Goal: Task Accomplishment & Management: Use online tool/utility

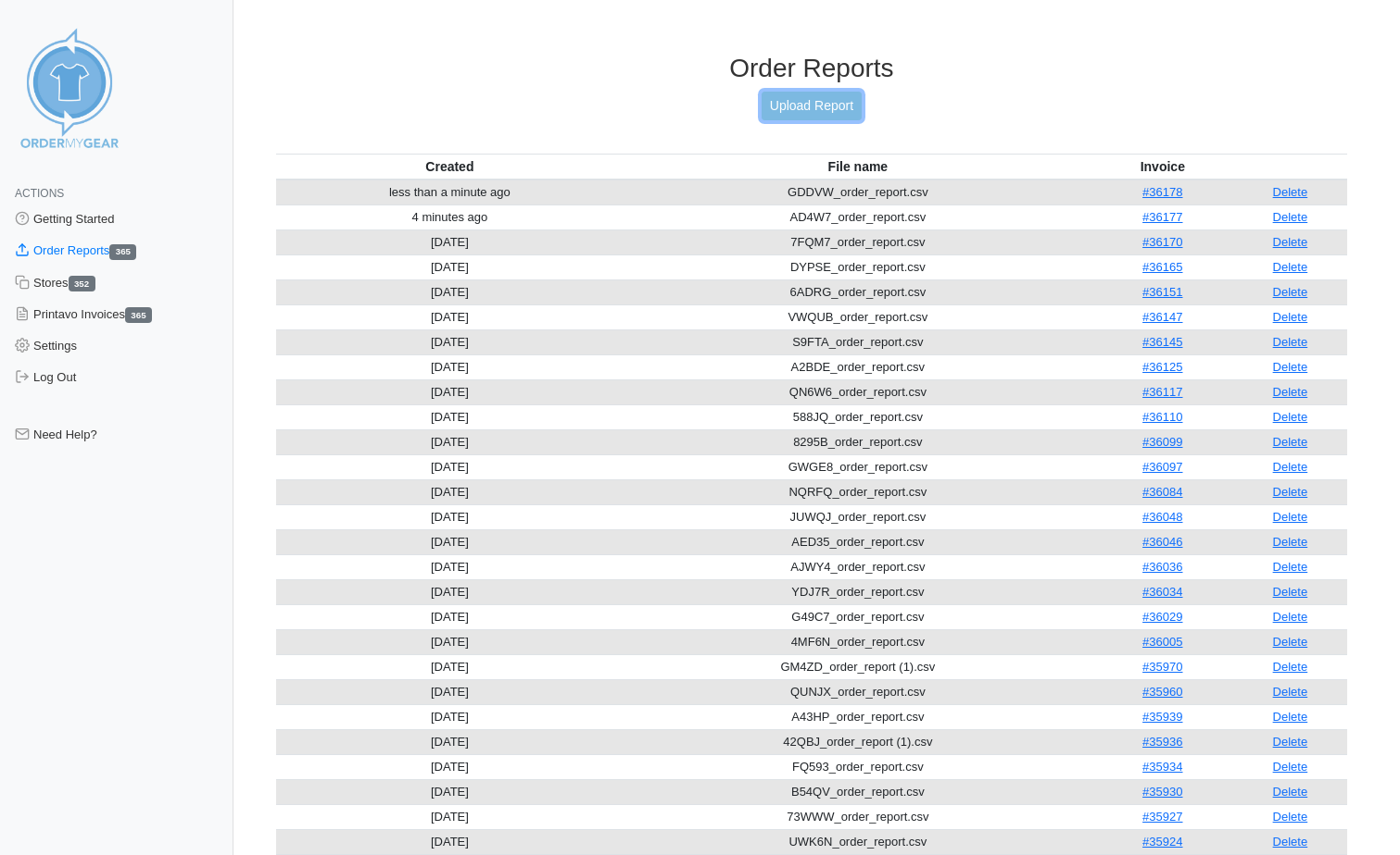
click at [854, 107] on link "Upload Report" at bounding box center [811, 106] width 100 height 28
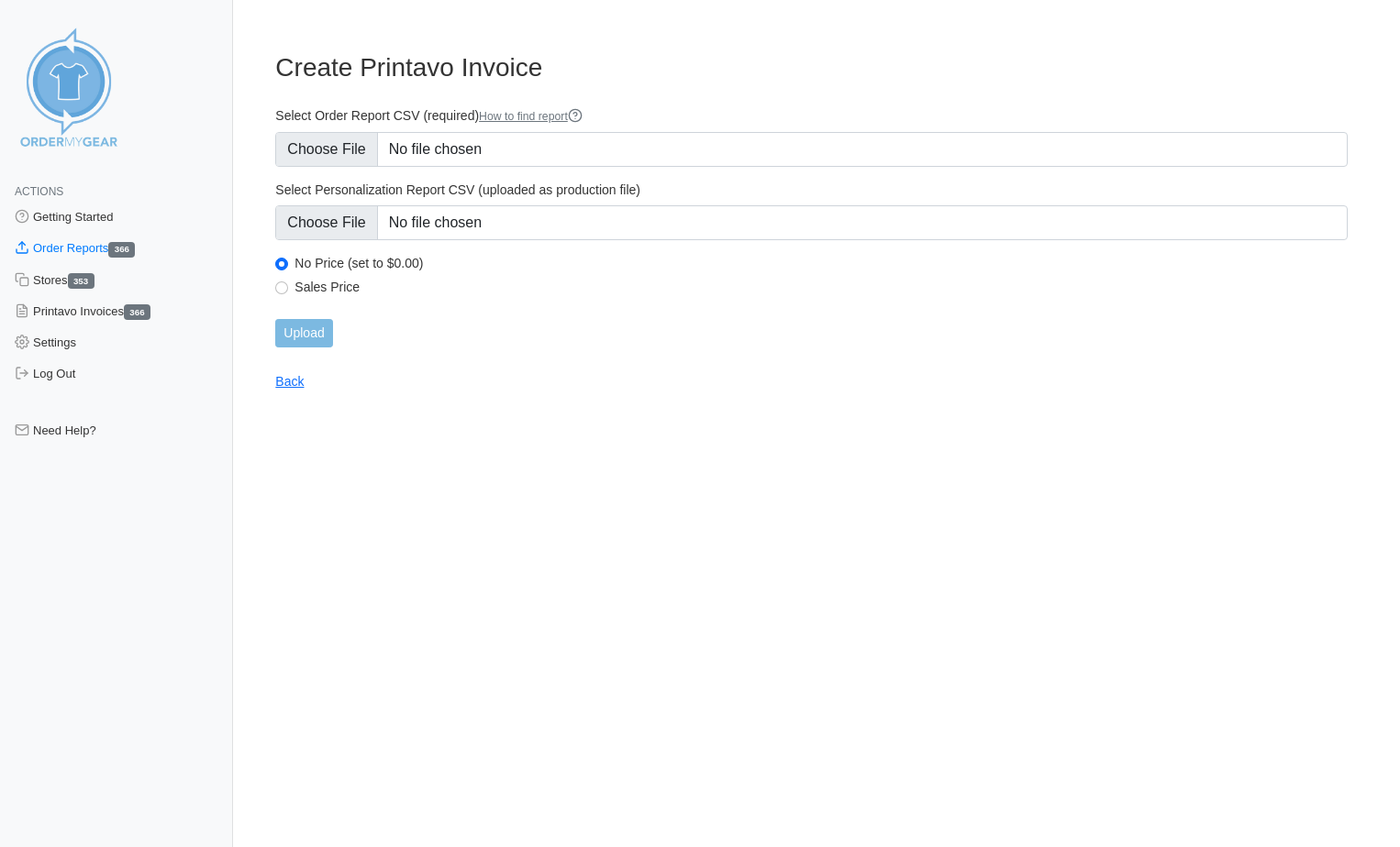
type input "C:\fakepath\37ASV_order_report.csv"
click at [309, 334] on input "Upload" at bounding box center [303, 333] width 57 height 28
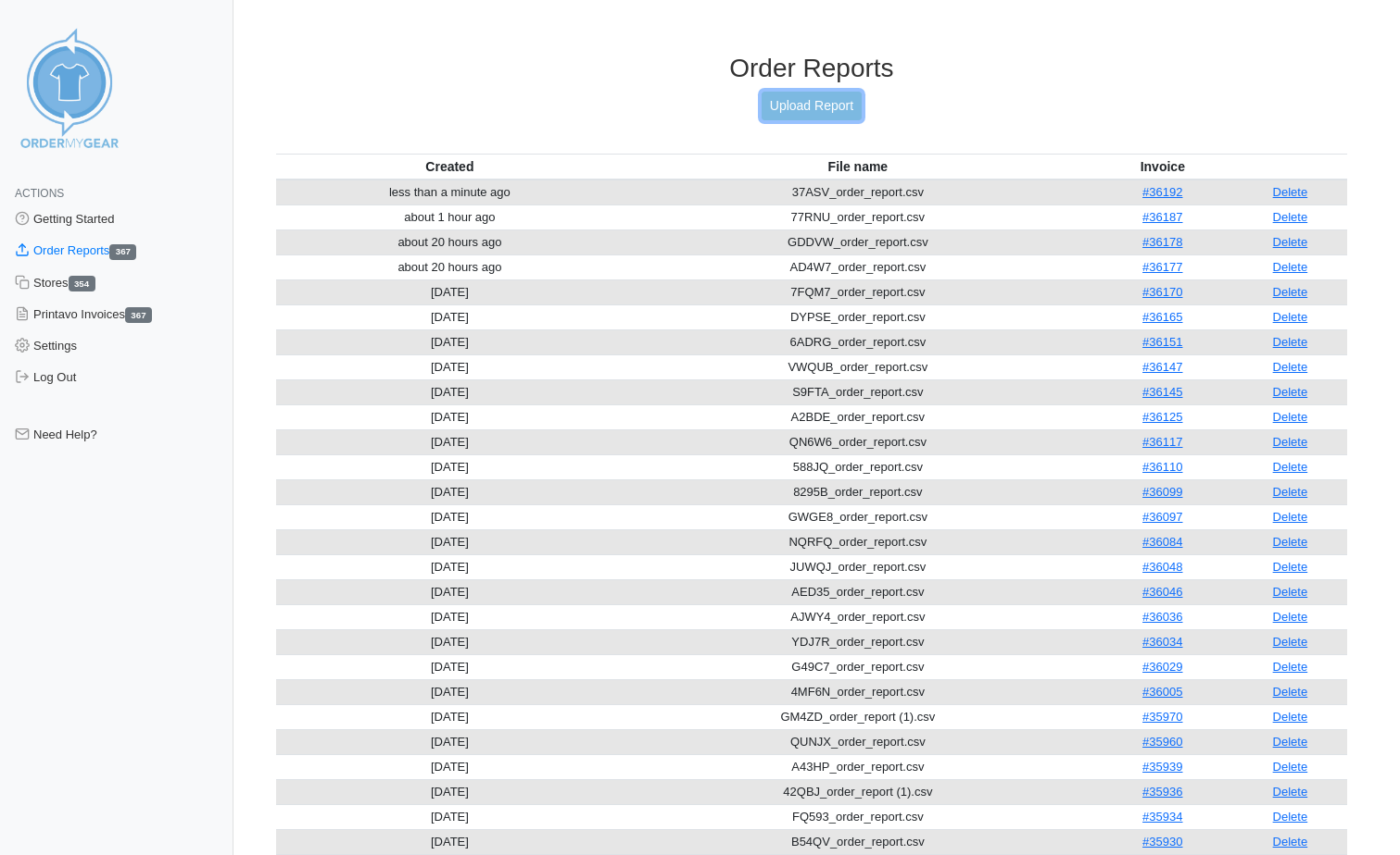
click at [813, 100] on link "Upload Report" at bounding box center [811, 106] width 100 height 28
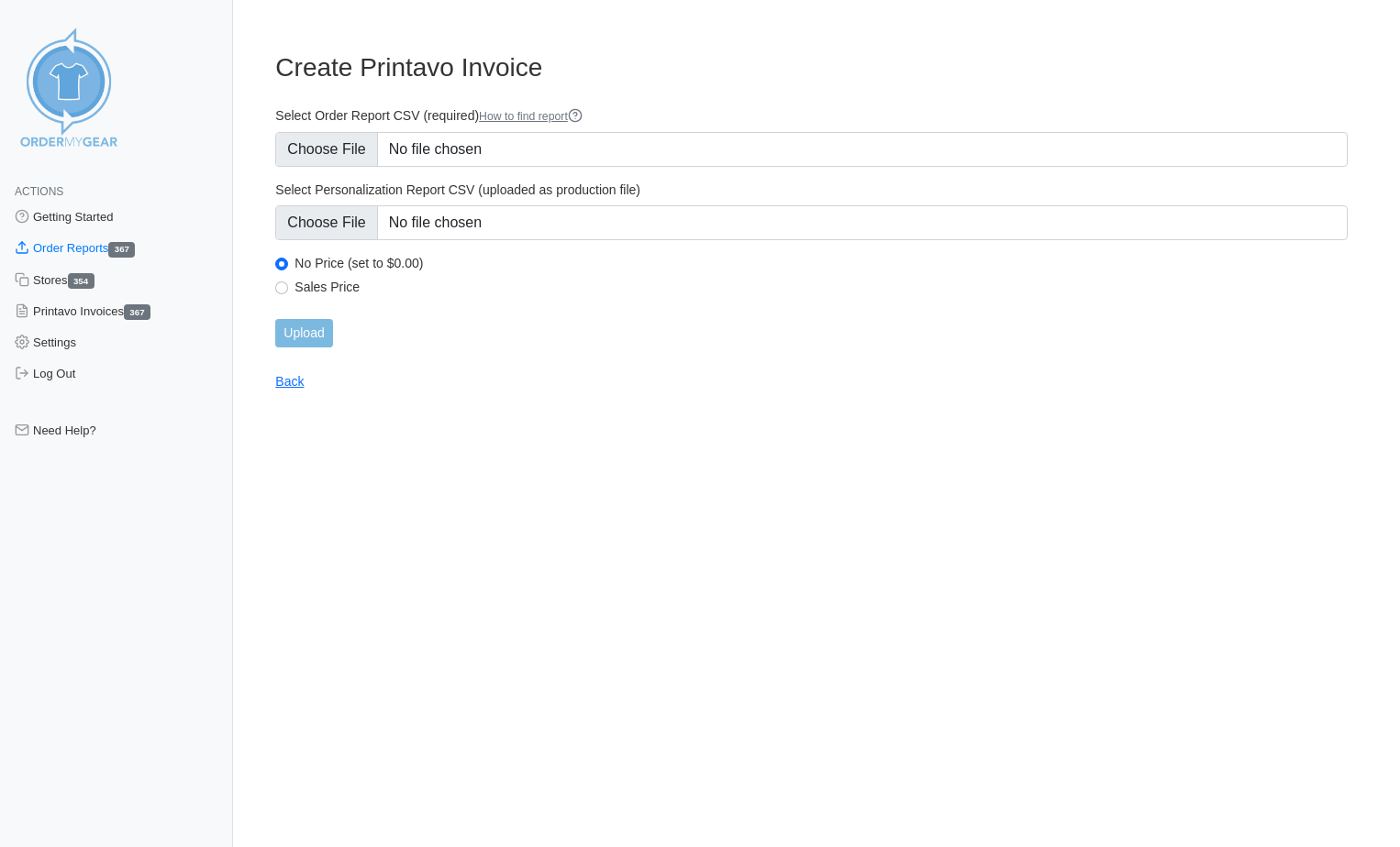
type input "C:\fakepath\PJMKS_order_report.csv"
click at [324, 329] on input "Upload" at bounding box center [303, 333] width 57 height 28
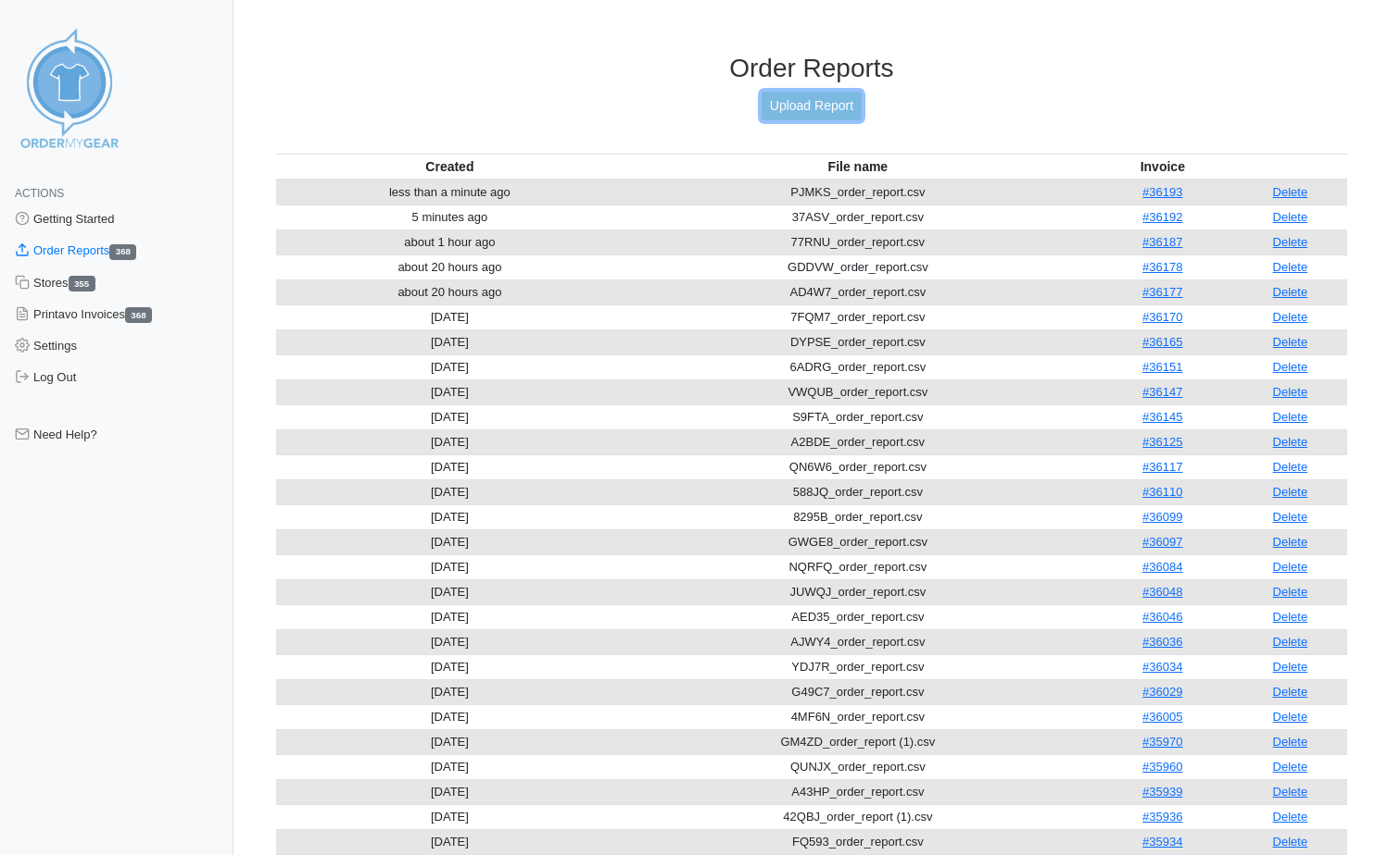
click at [796, 105] on link "Upload Report" at bounding box center [811, 106] width 100 height 28
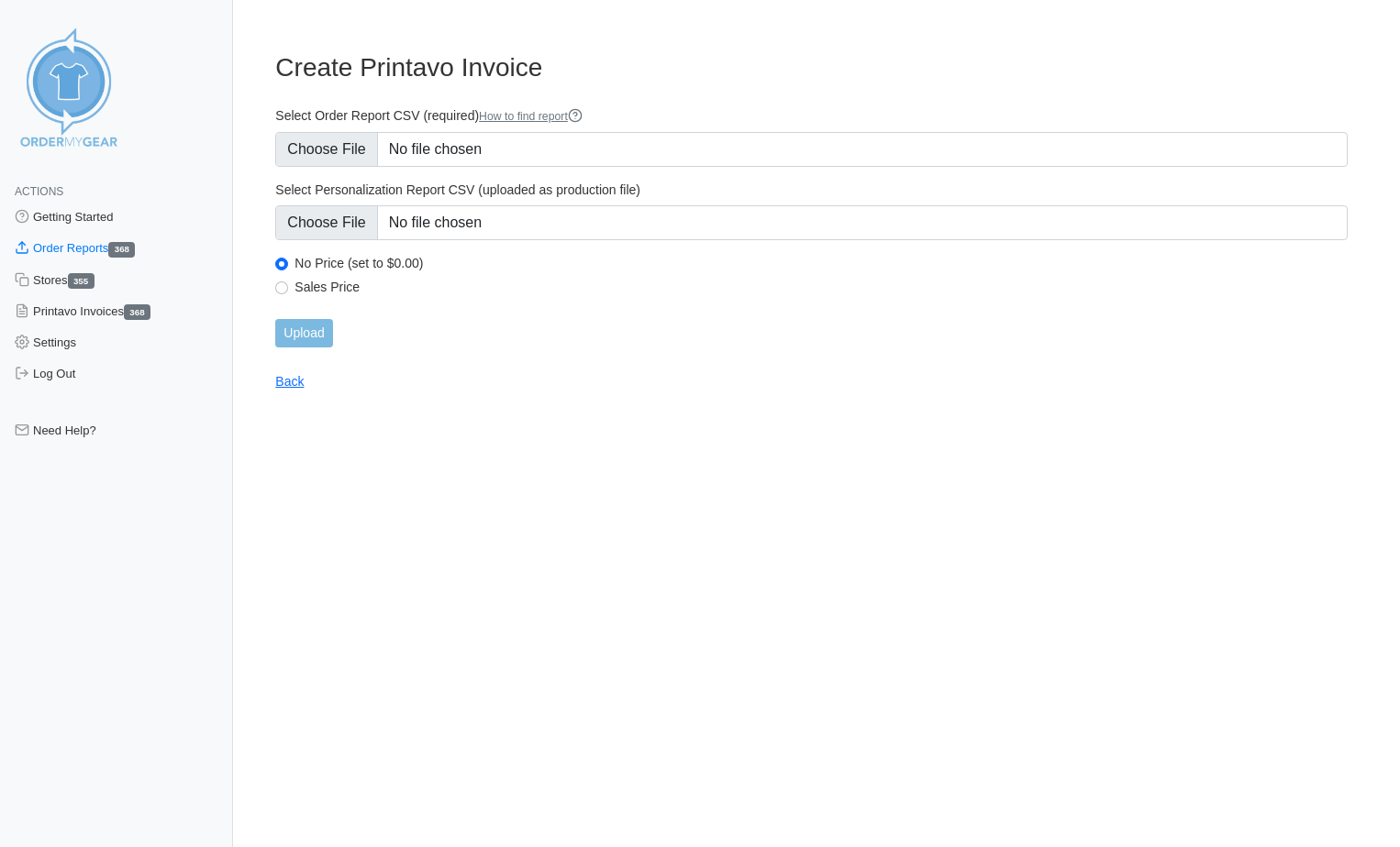
type input "C:\fakepath\W3BRU_order_report.csv"
click at [320, 331] on input "Upload" at bounding box center [303, 333] width 57 height 28
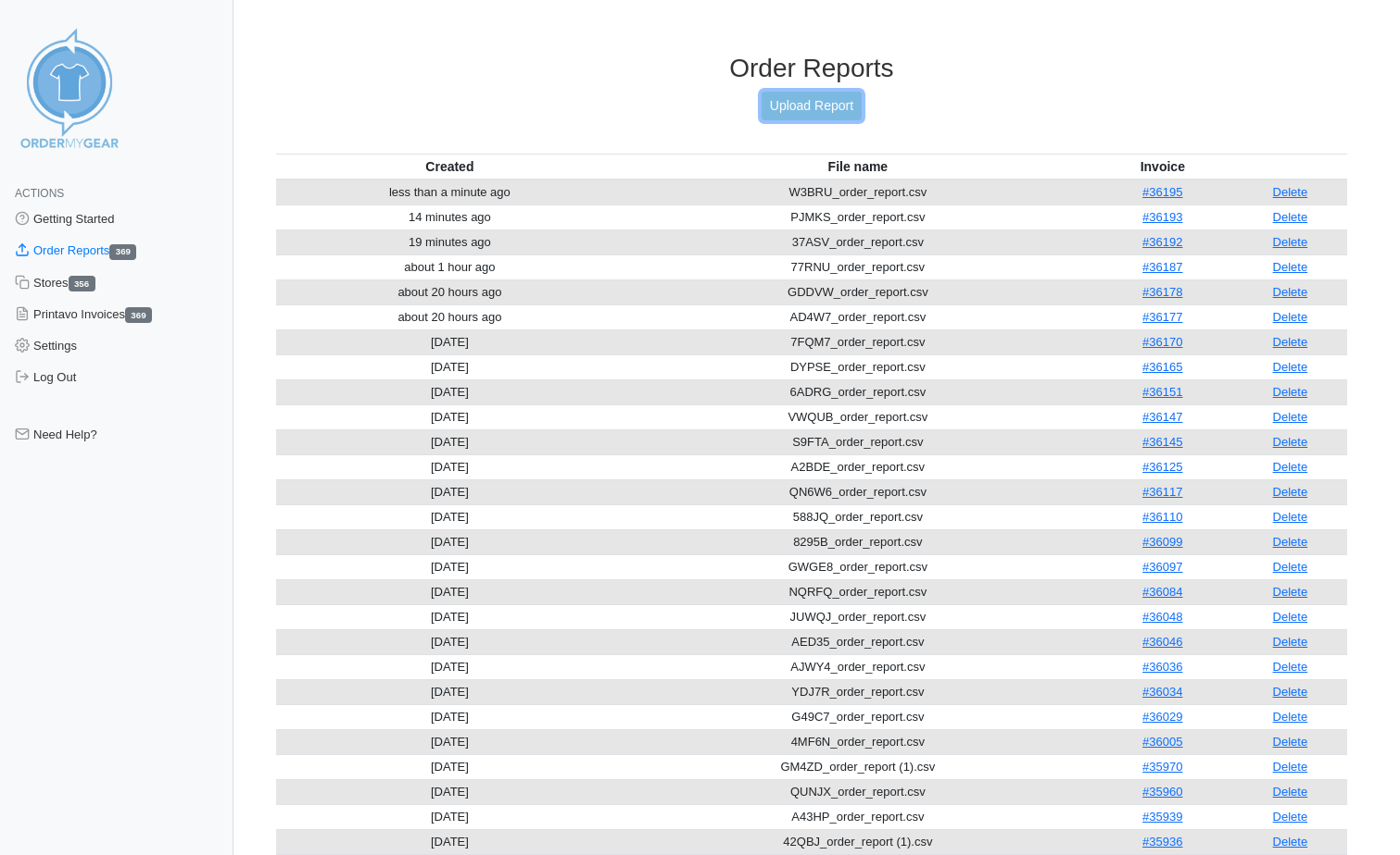
click at [810, 97] on link "Upload Report" at bounding box center [811, 106] width 100 height 28
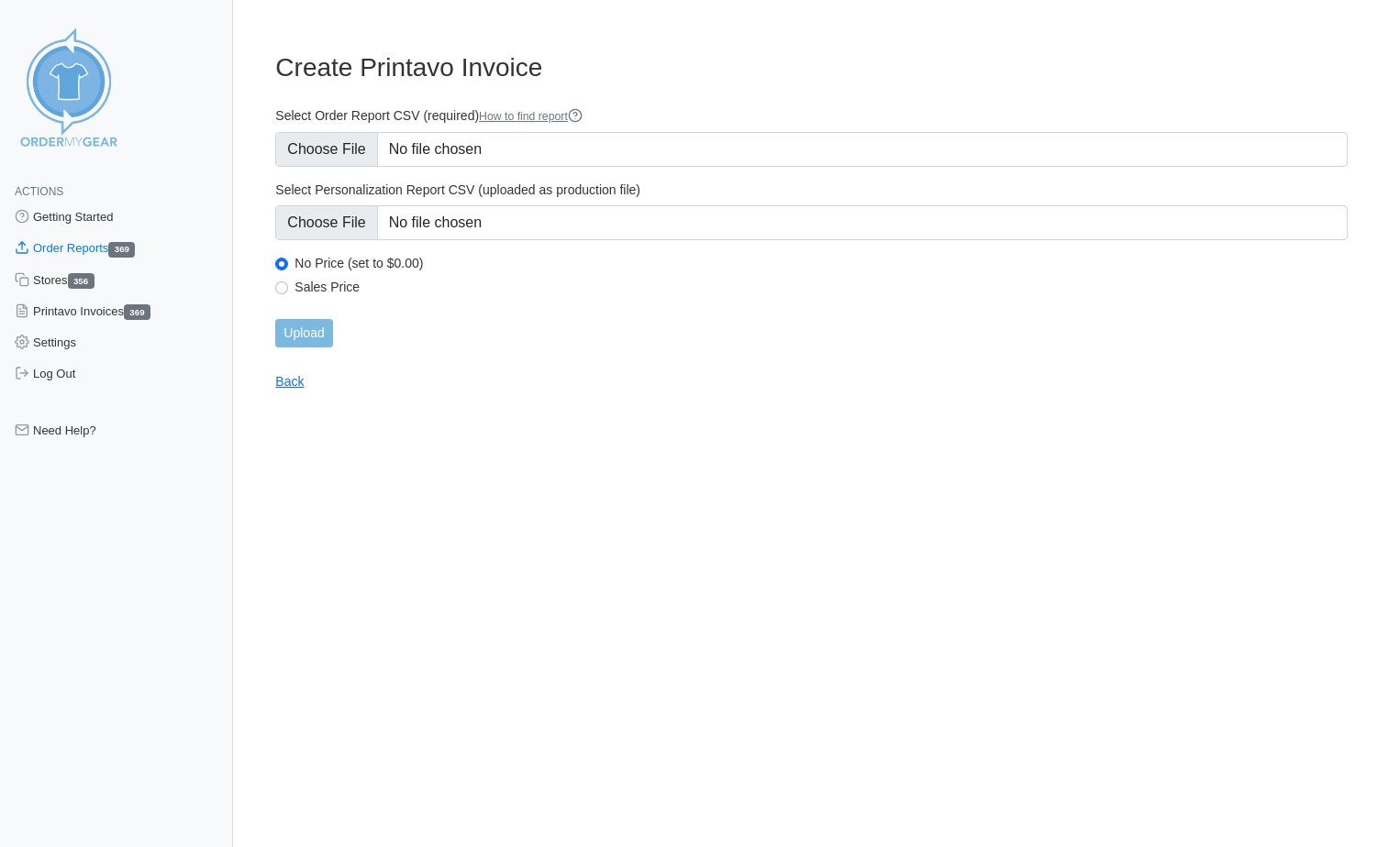
type input "C:\fakepath\GDDVW_order_report.csv"
click at [285, 336] on input "Upload" at bounding box center [303, 333] width 57 height 28
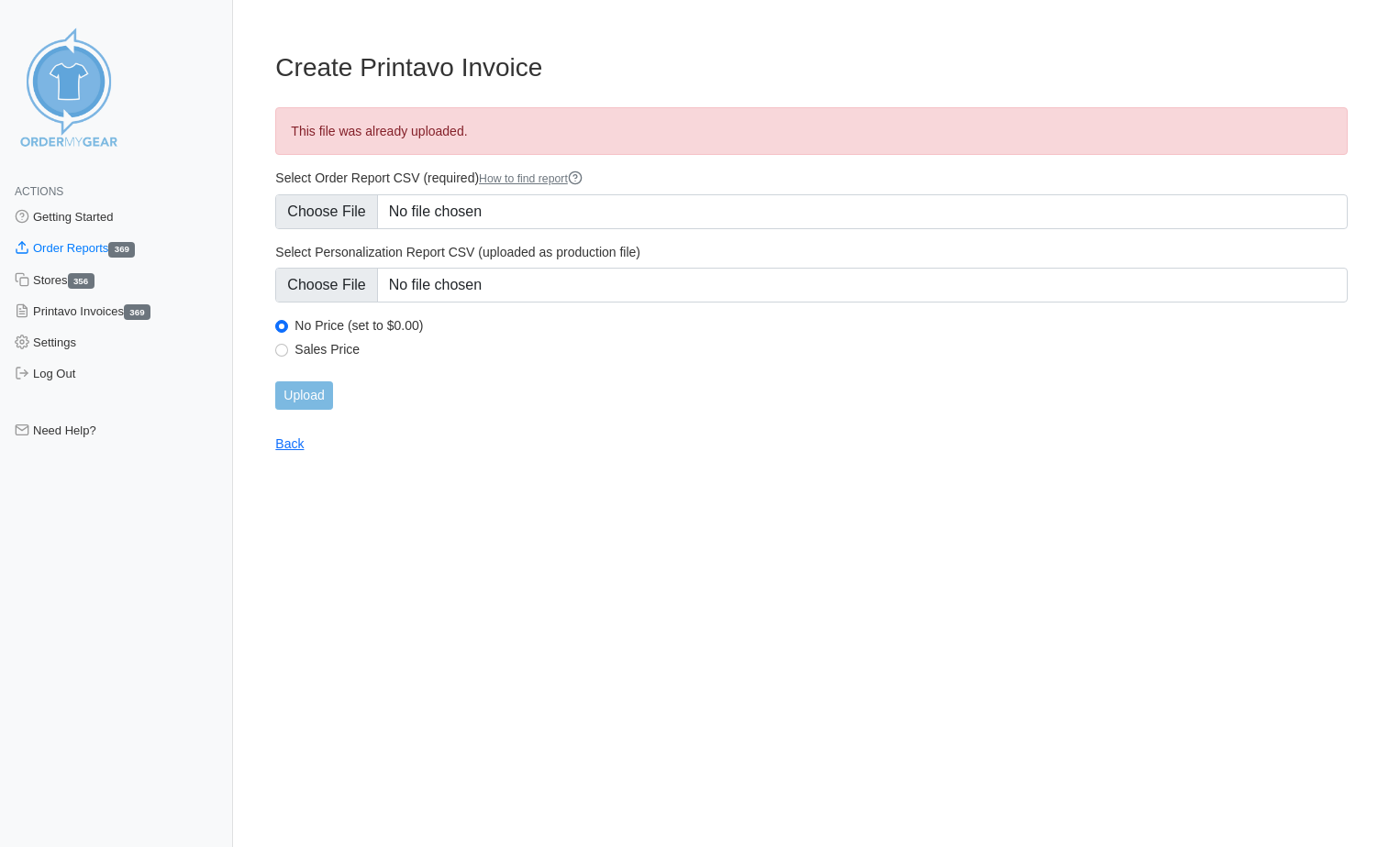
type input "C:\fakepath\BMJ9Z_order_report (1).csv"
click at [324, 392] on input "Upload" at bounding box center [303, 395] width 57 height 28
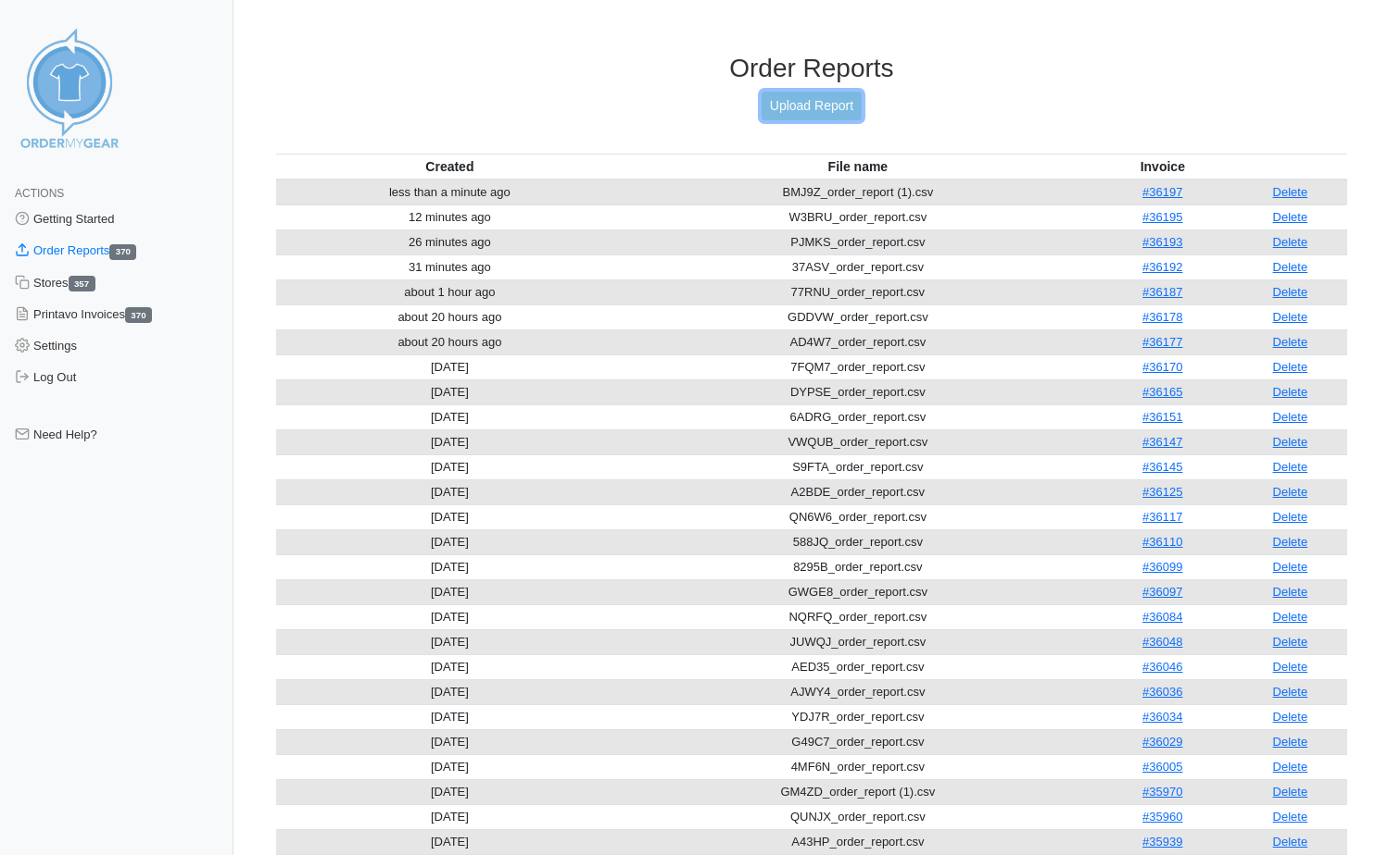
click at [844, 107] on link "Upload Report" at bounding box center [811, 106] width 100 height 28
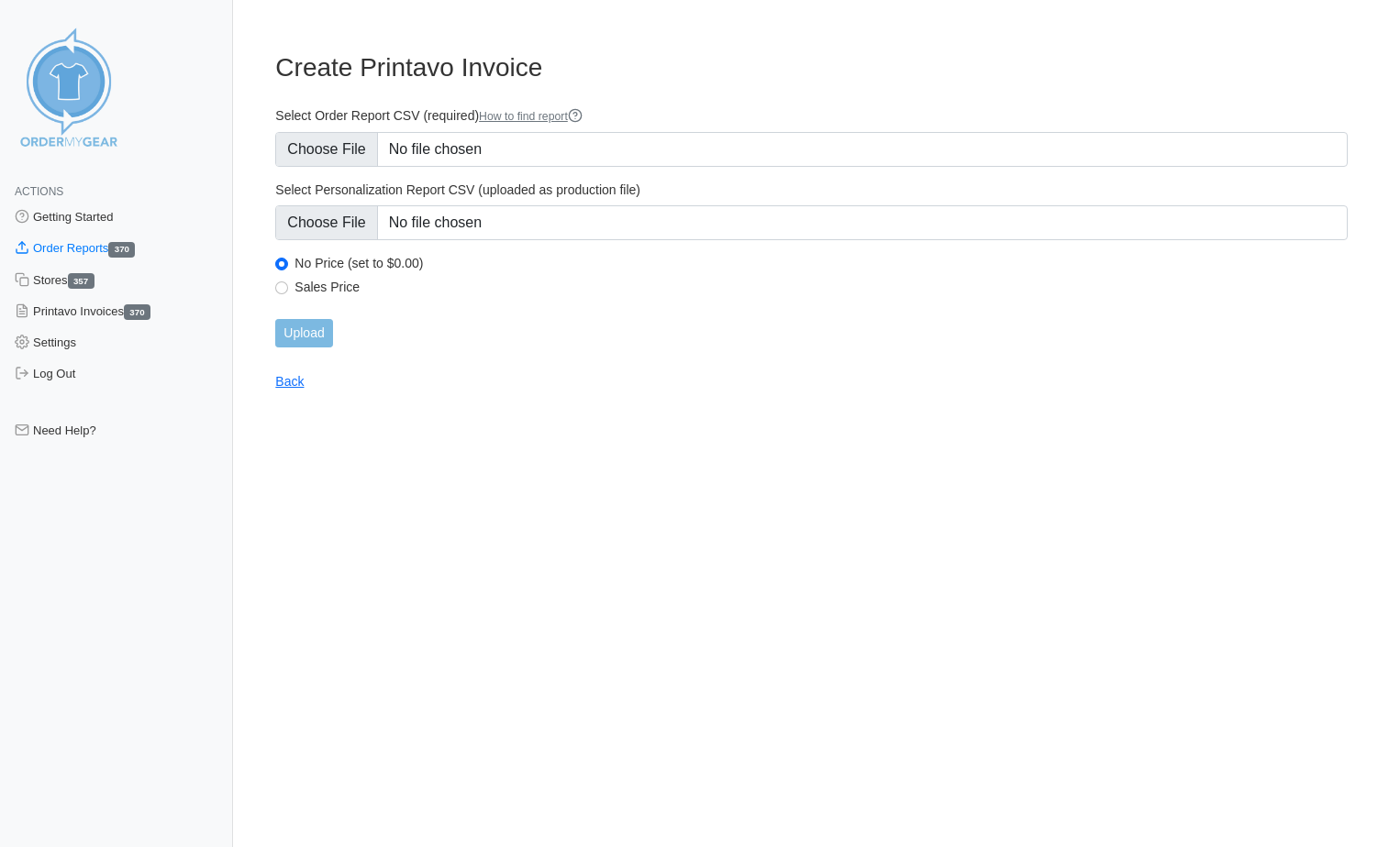
type input "C:\fakepath\SDTAN_order_report.csv"
click at [311, 329] on input "Upload" at bounding box center [303, 333] width 57 height 28
